Goal: Task Accomplishment & Management: Complete application form

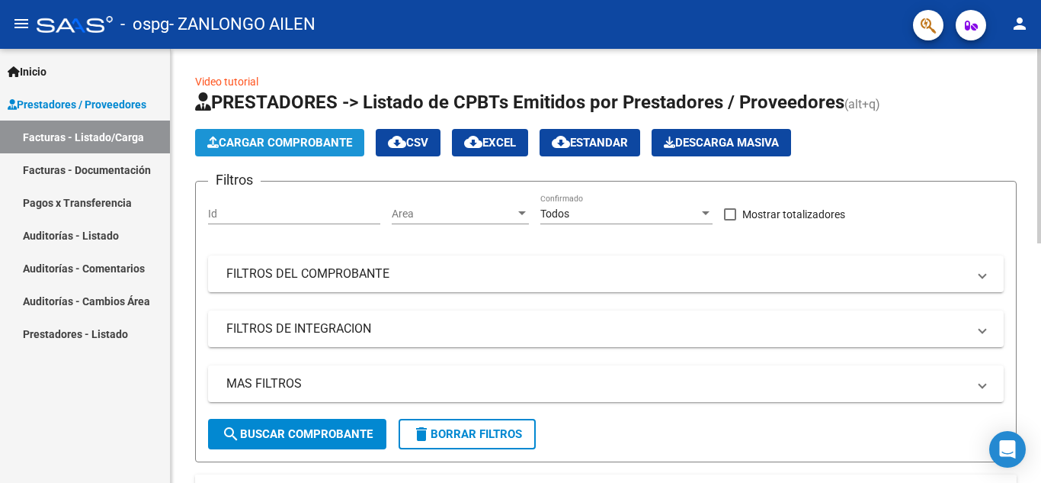
click at [302, 137] on span "Cargar Comprobante" at bounding box center [279, 143] width 145 height 14
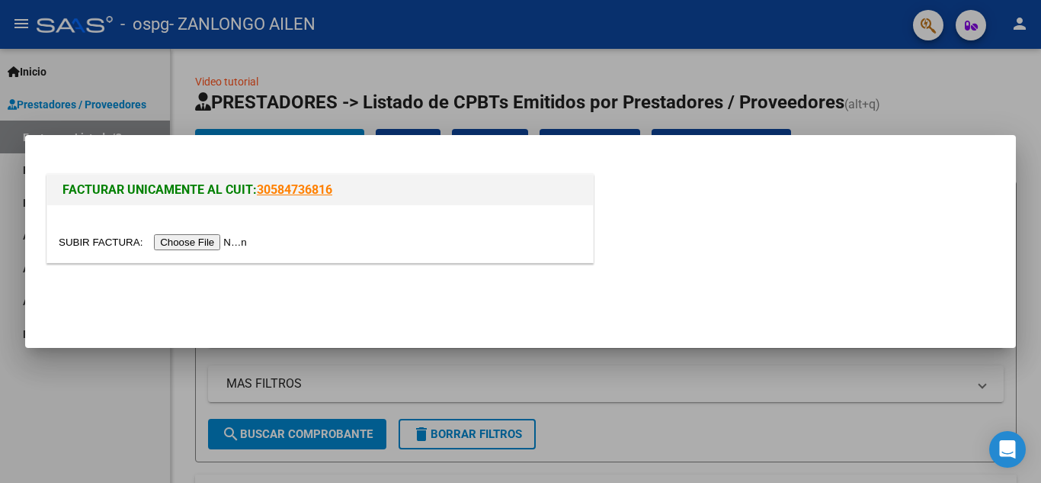
click at [208, 242] on input "file" at bounding box center [155, 242] width 193 height 16
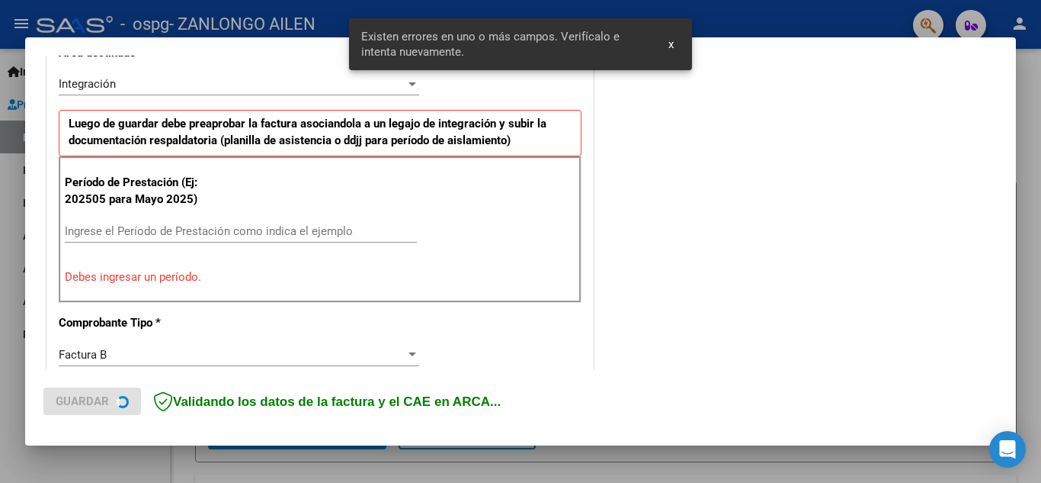
scroll to position [374, 0]
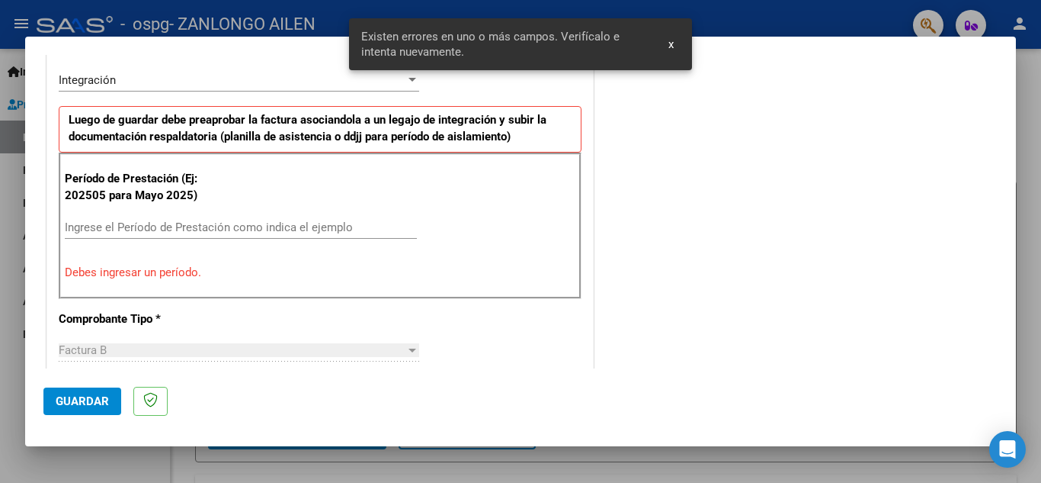
click at [191, 222] on input "Ingrese el Período de Prestación como indica el ejemplo" at bounding box center [241, 227] width 352 height 14
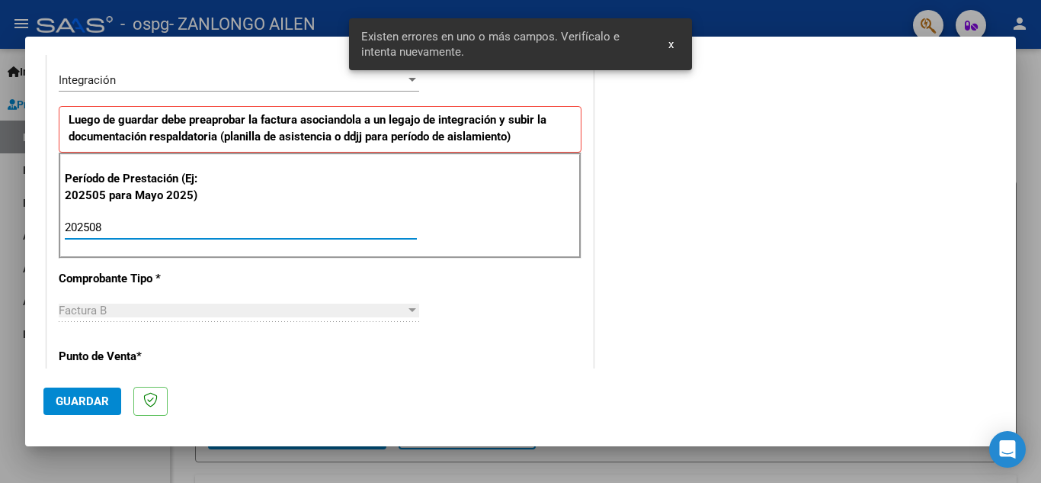
type input "202508"
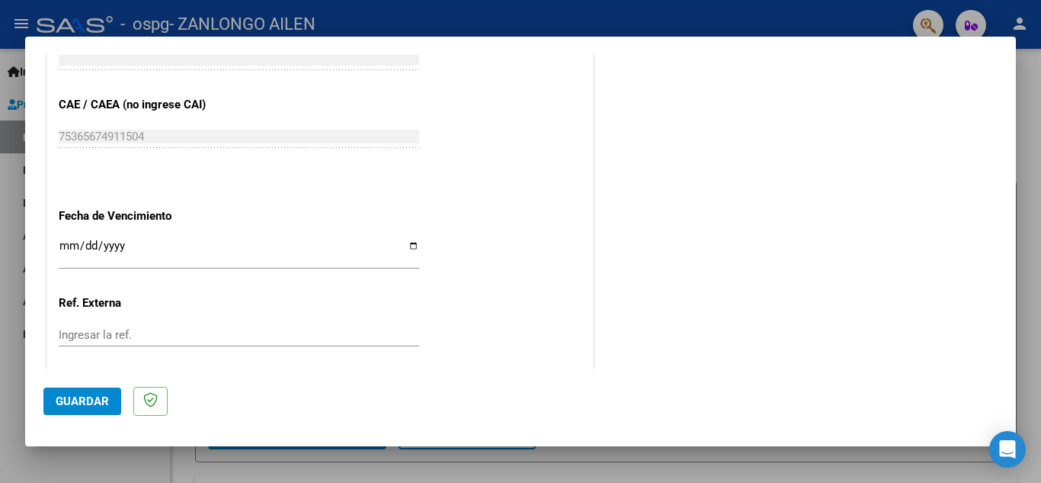
scroll to position [984, 0]
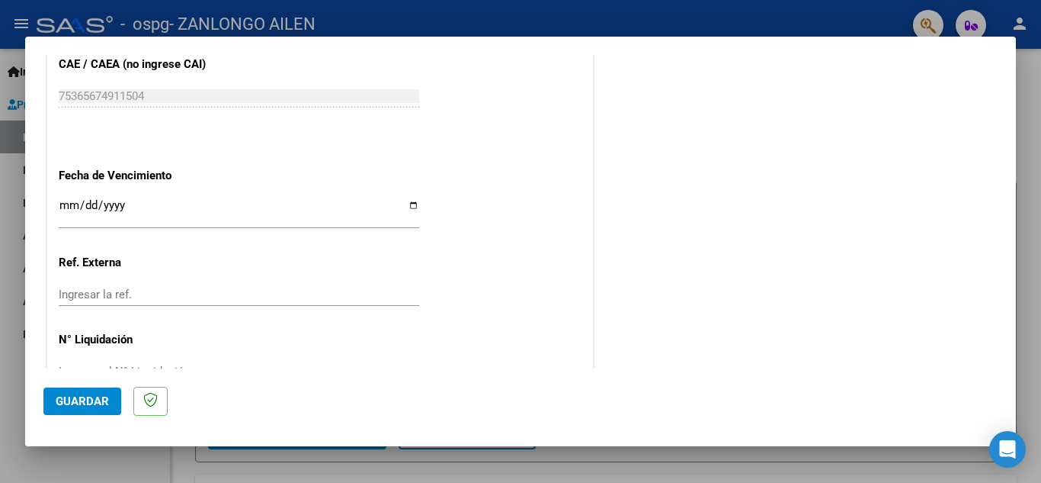
click at [410, 207] on input "Ingresar la fecha" at bounding box center [239, 211] width 361 height 24
click at [403, 206] on input "[DATE]" at bounding box center [239, 211] width 361 height 24
type input "[DATE]"
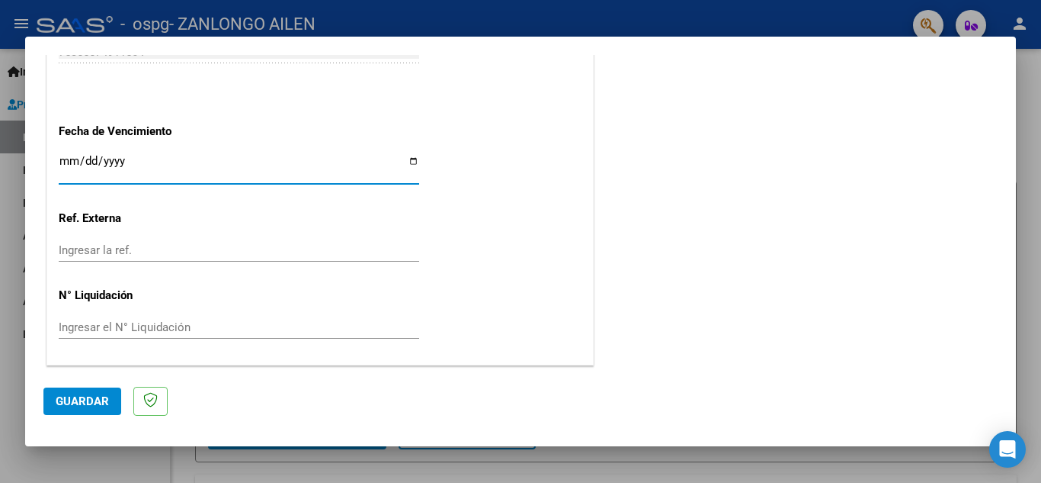
click at [85, 395] on span "Guardar" at bounding box center [82, 401] width 53 height 14
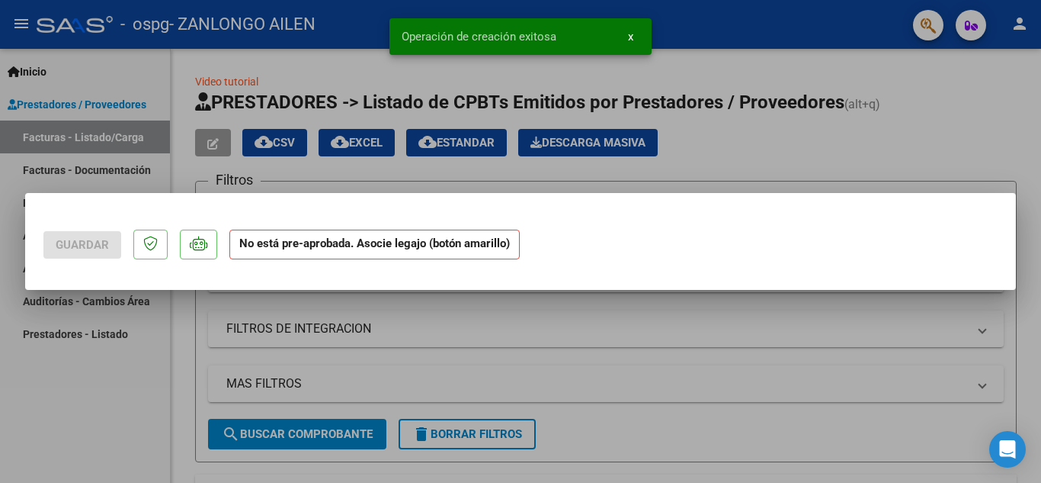
scroll to position [0, 0]
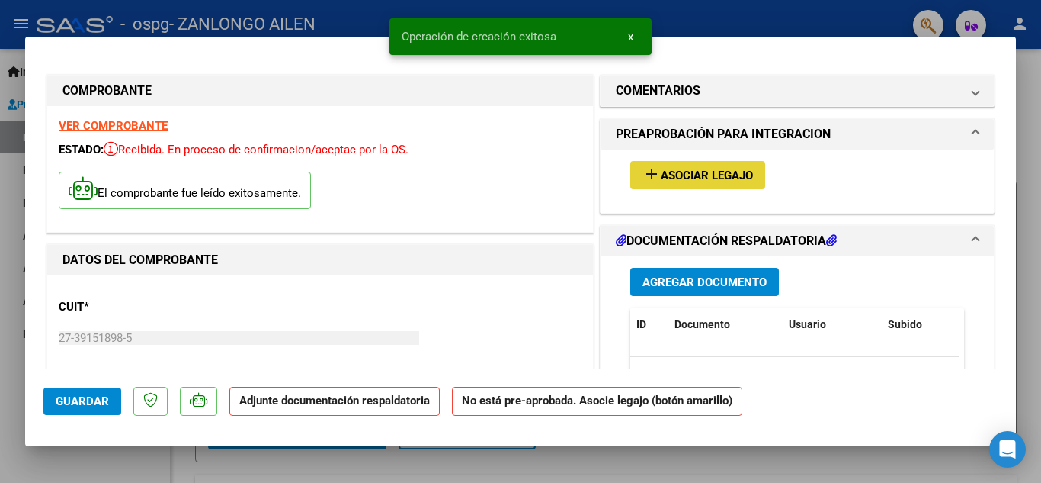
click at [671, 171] on span "Asociar Legajo" at bounding box center [707, 175] width 92 height 14
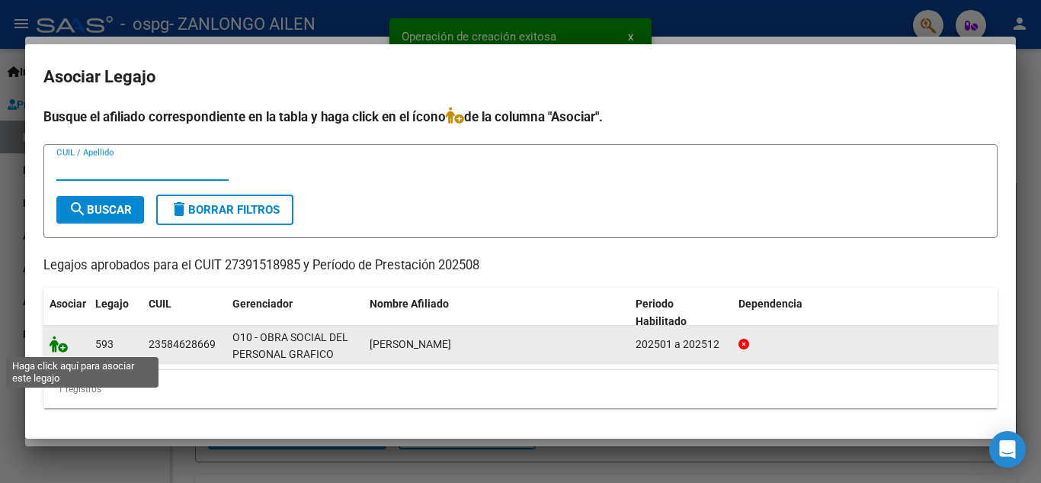
click at [58, 339] on icon at bounding box center [59, 343] width 18 height 17
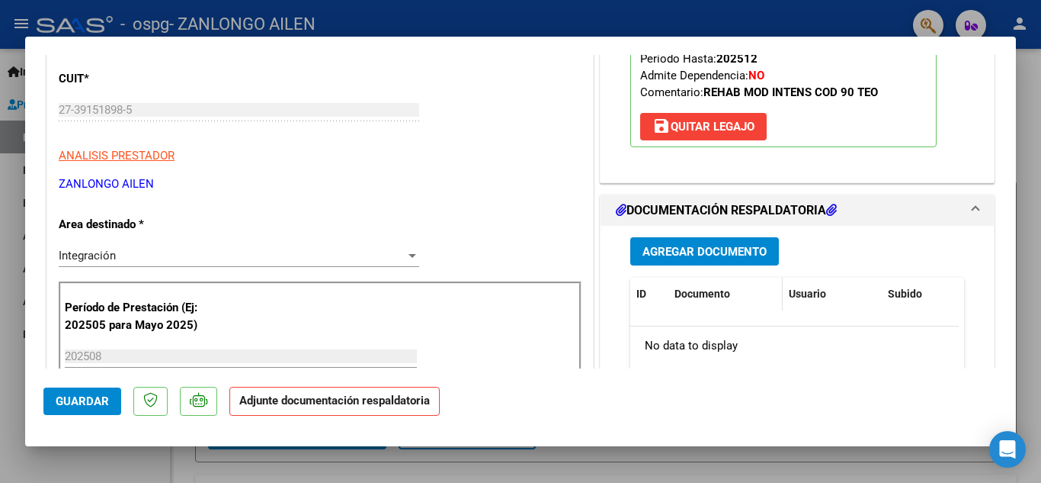
scroll to position [229, 0]
click at [677, 255] on span "Agregar Documento" at bounding box center [705, 251] width 124 height 14
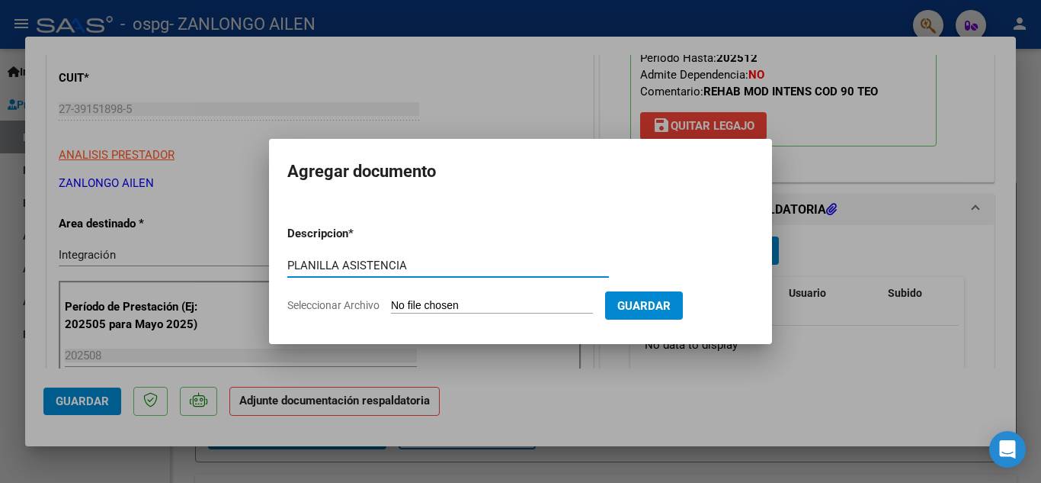
type input "PLANILLA ASISTENCIA"
click at [442, 303] on input "Seleccionar Archivo" at bounding box center [492, 306] width 202 height 14
type input "C:\fakepath\[PERSON_NAME] PLANILLA AGOSTO.pdf"
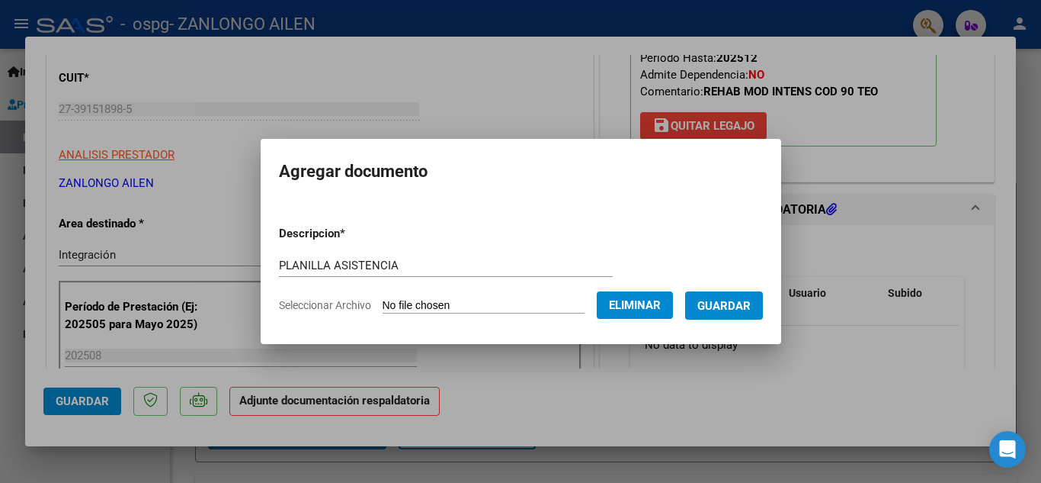
click at [736, 306] on span "Guardar" at bounding box center [724, 306] width 53 height 14
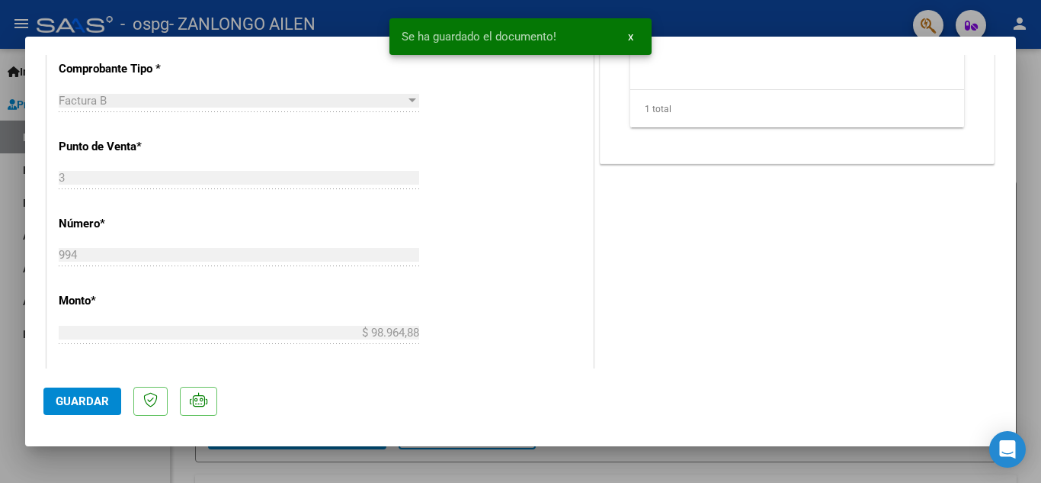
scroll to position [610, 0]
click at [86, 401] on span "Guardar" at bounding box center [82, 401] width 53 height 14
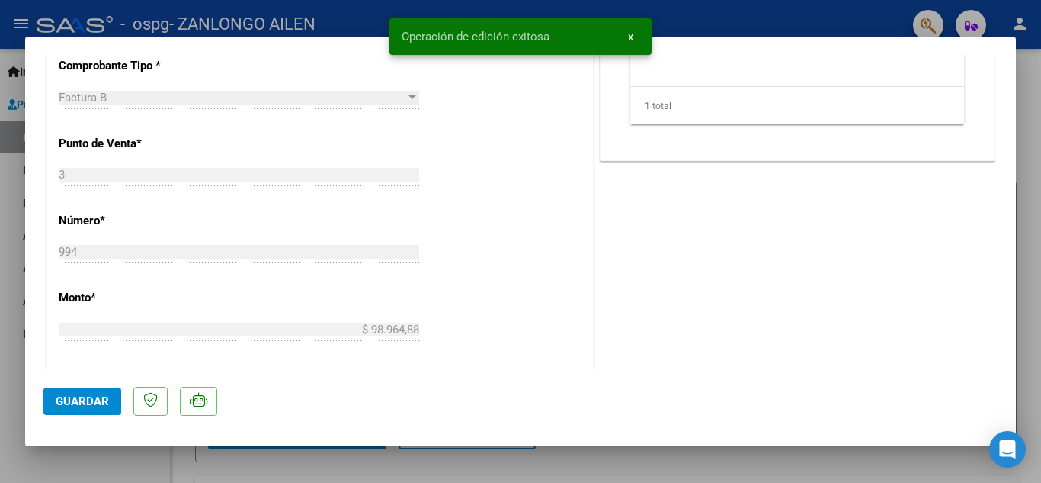
type input "$ 0,00"
